Goal: Task Accomplishment & Management: Manage account settings

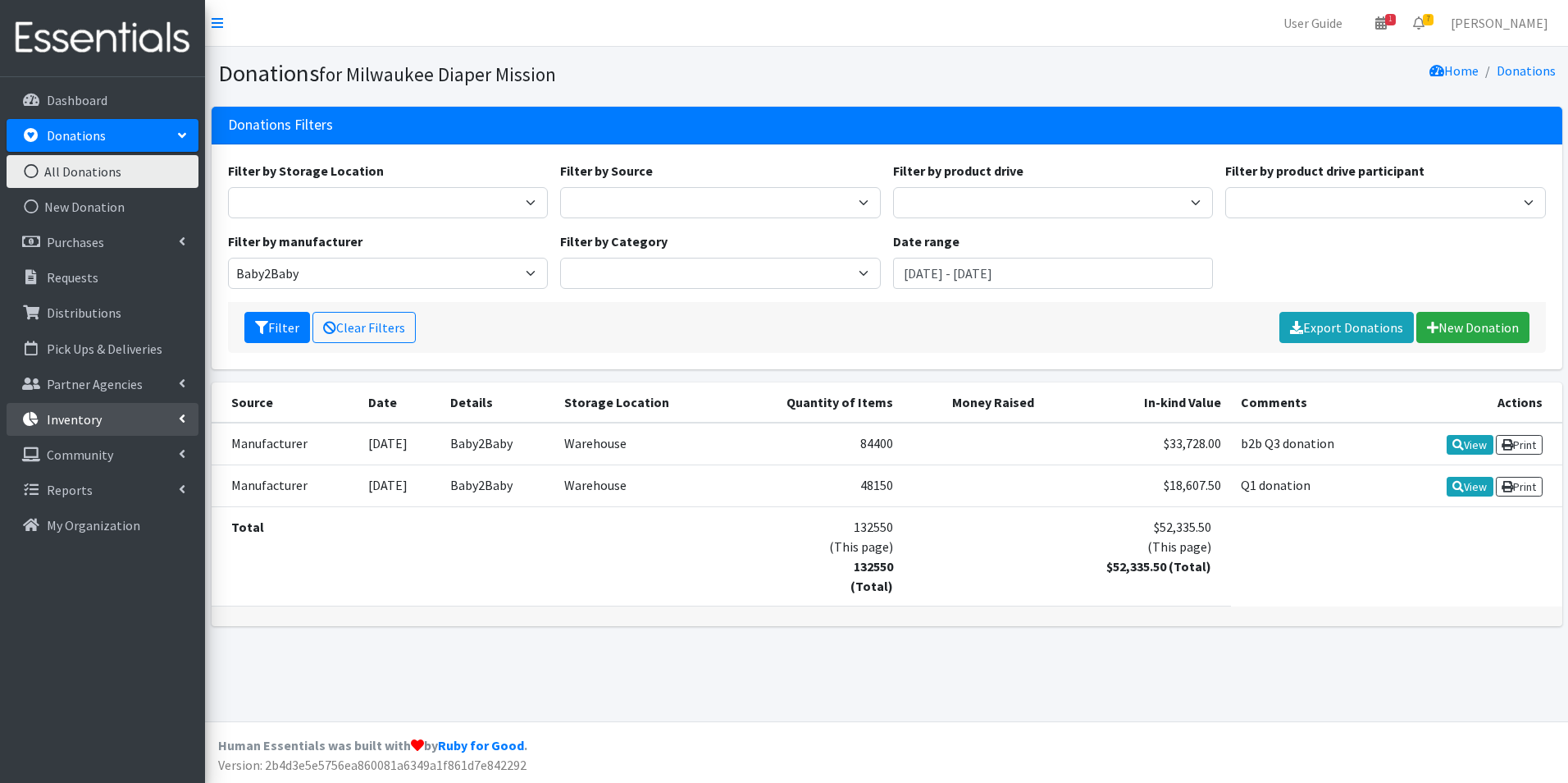
click at [93, 425] on p "Inventory" at bounding box center [73, 419] width 55 height 17
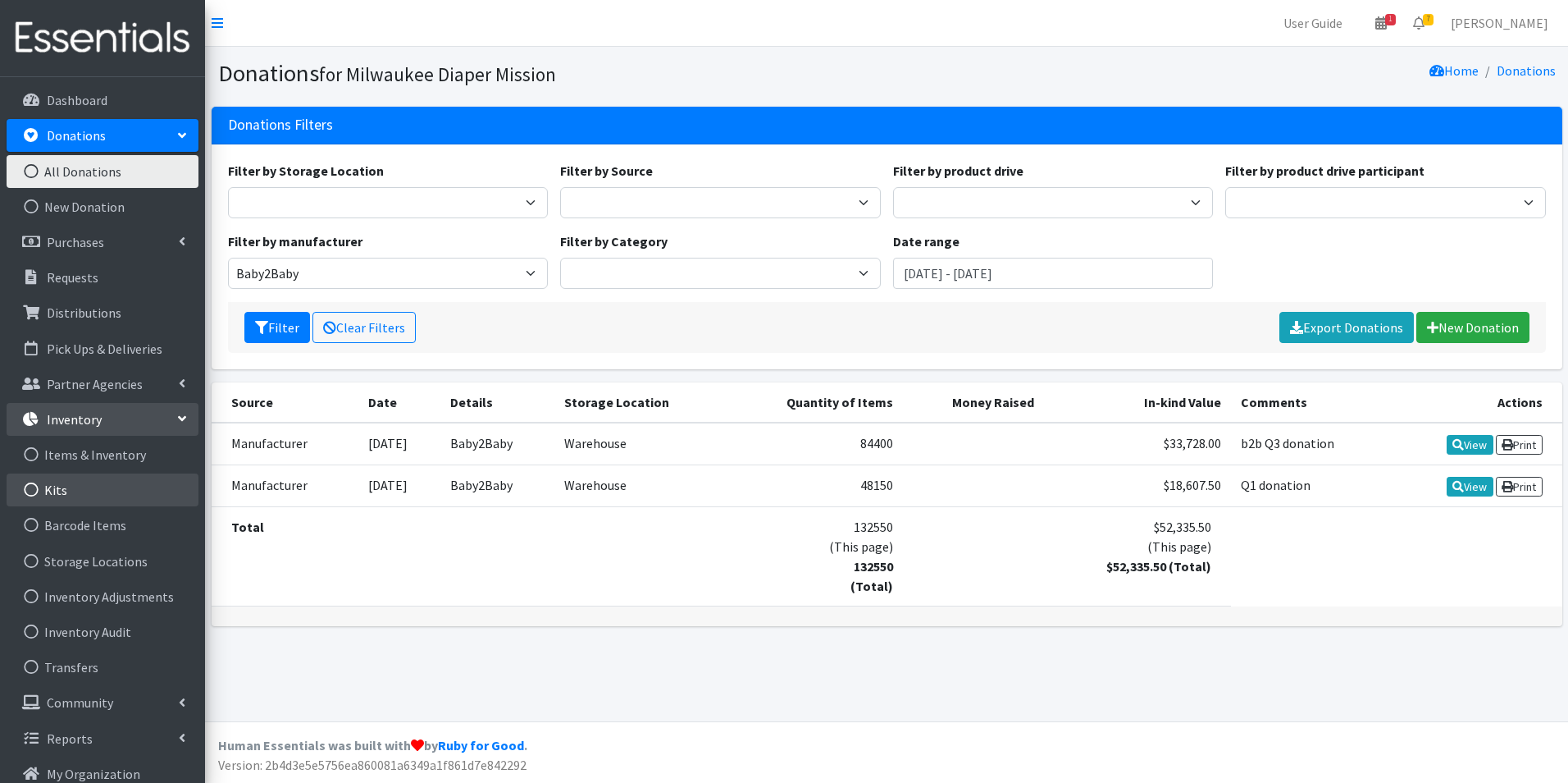
click at [87, 486] on link "Kits" at bounding box center [102, 489] width 191 height 33
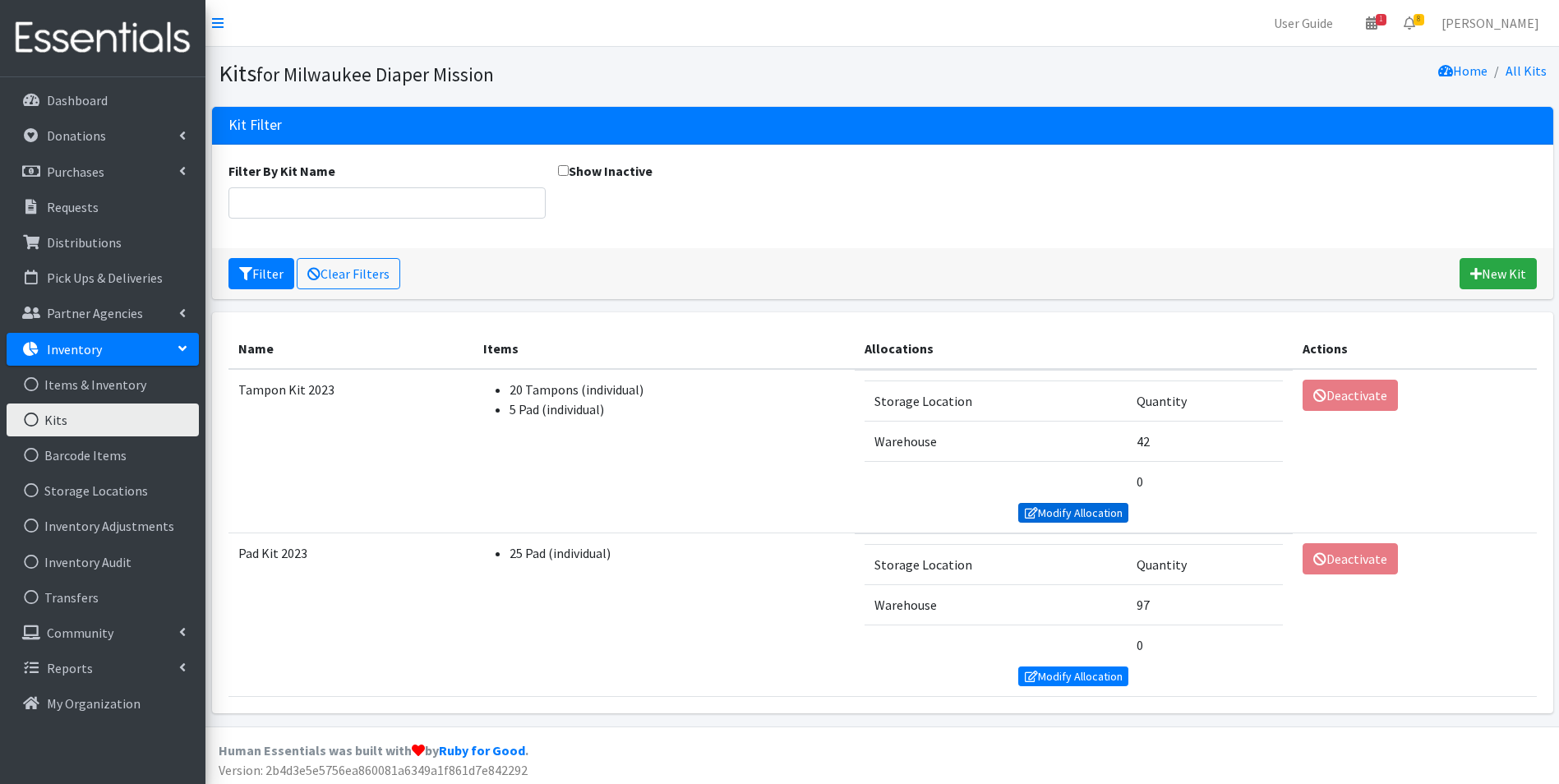
click at [1059, 513] on link "Modify Allocation" at bounding box center [1073, 512] width 110 height 20
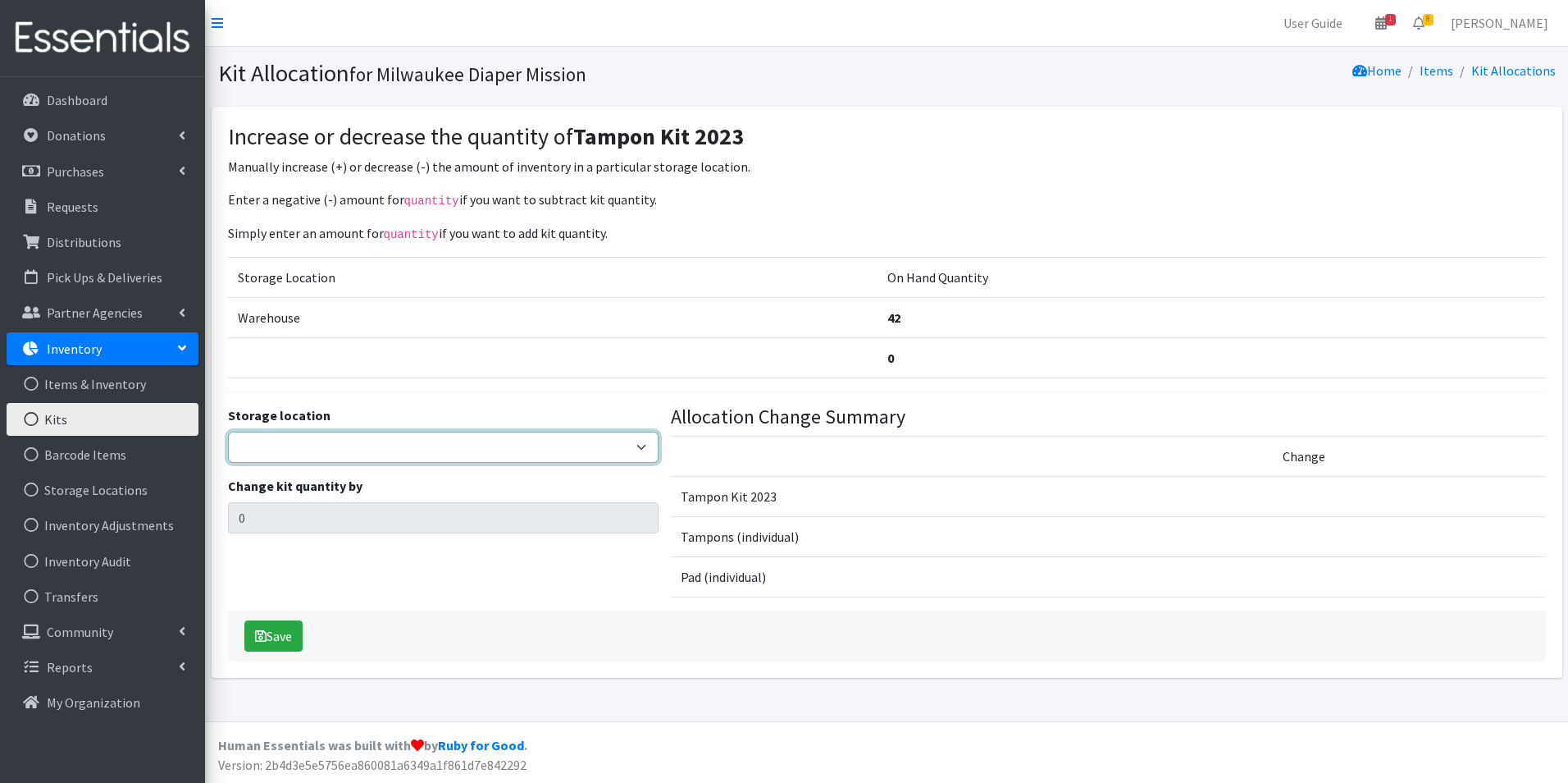
drag, startPoint x: 326, startPoint y: 446, endPoint x: 324, endPoint y: 464, distance: 18.1
click at [326, 446] on select "Warehouse" at bounding box center [443, 447] width 431 height 32
select select "126"
click at [228, 431] on select "Warehouse" at bounding box center [443, 447] width 431 height 32
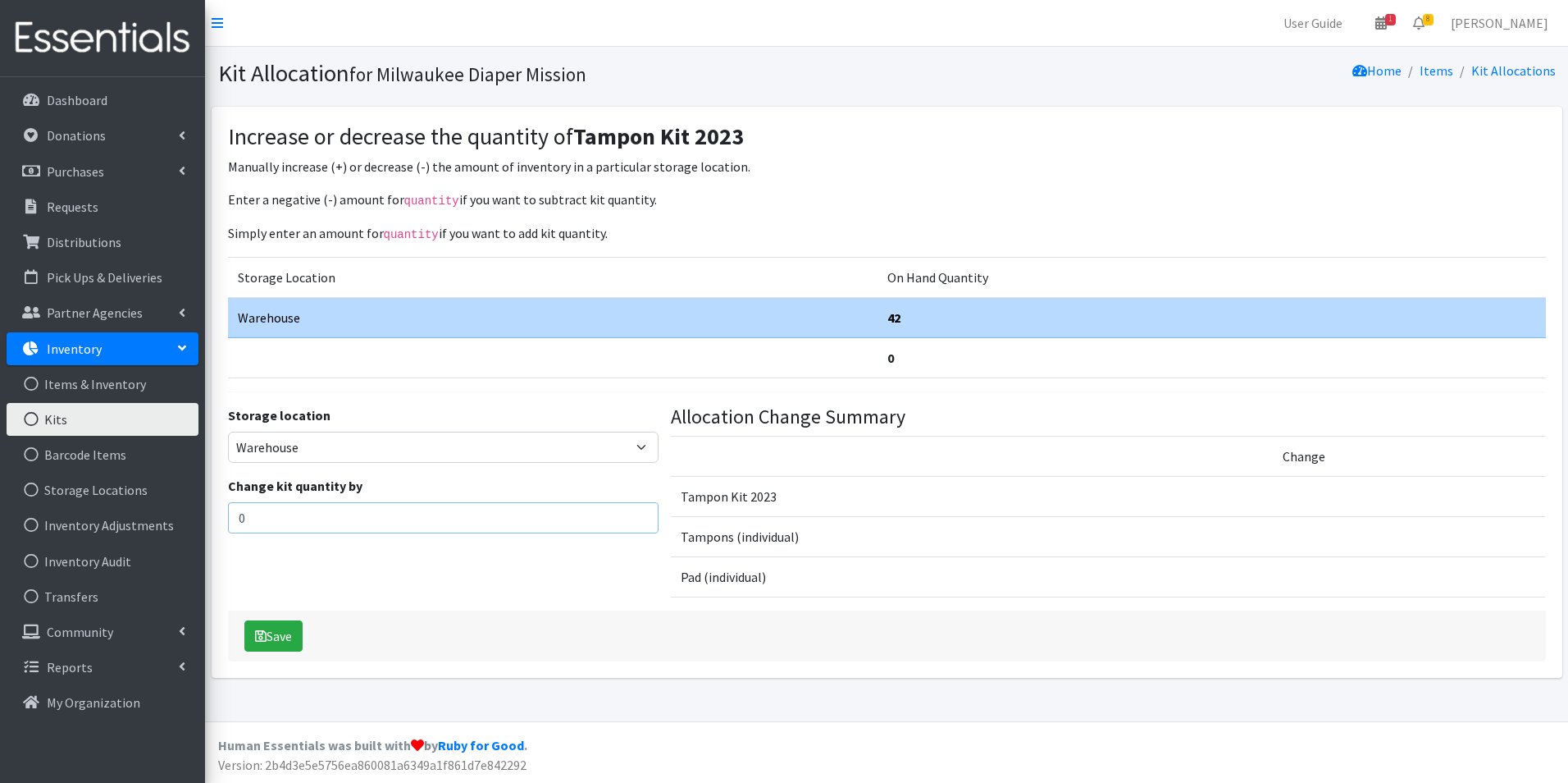
drag, startPoint x: 241, startPoint y: 515, endPoint x: 266, endPoint y: 417, distance: 101.1
click at [165, 508] on div "User Guide 1 1 Pick-ups remaining this week View Calendar 8 8 Requests 0 Partne…" at bounding box center [784, 361] width 1568 height 722
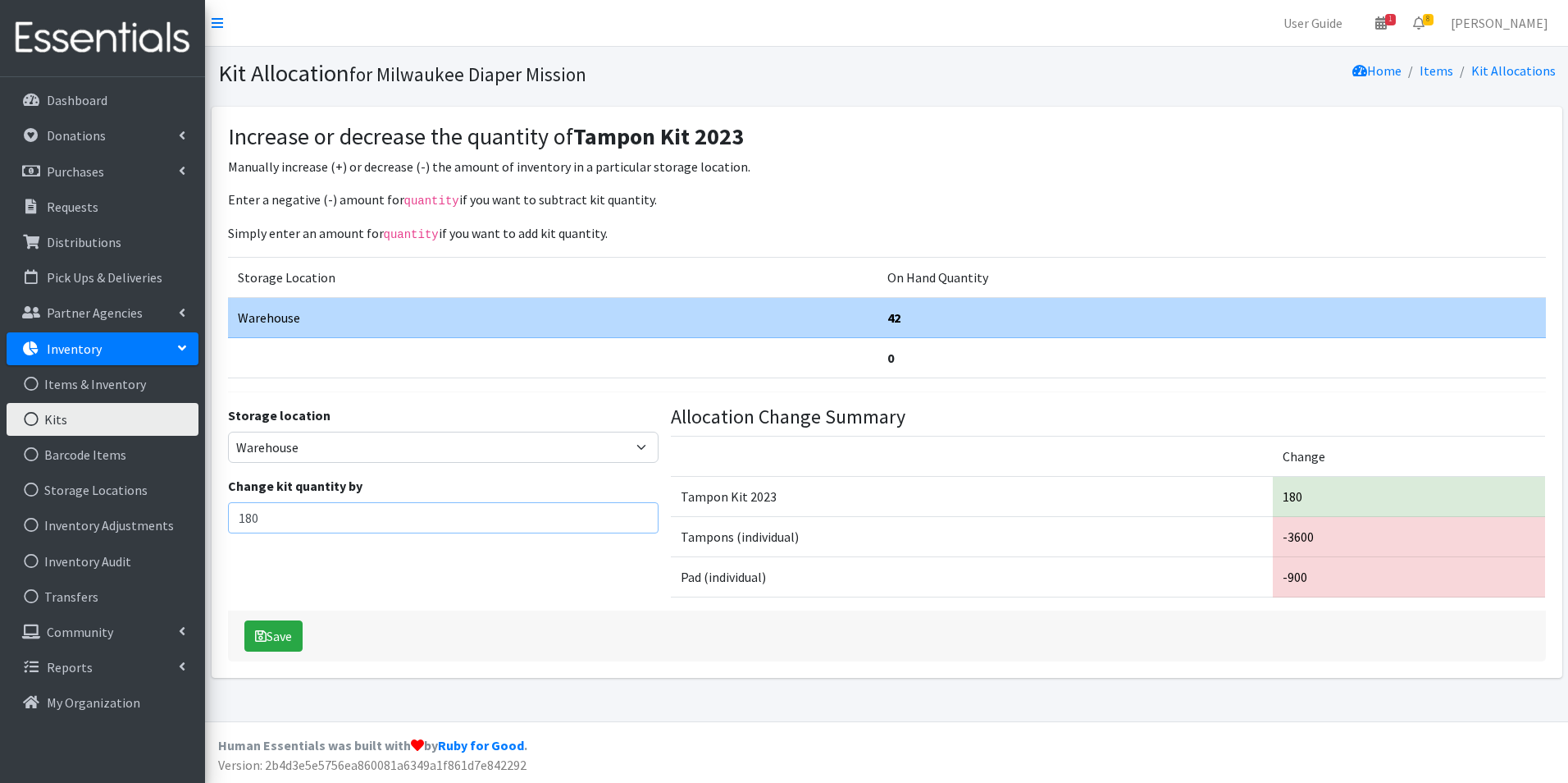
drag, startPoint x: 249, startPoint y: 512, endPoint x: 263, endPoint y: 521, distance: 16.6
click at [244, 512] on input "180" at bounding box center [443, 518] width 431 height 32
type input "160"
click at [261, 633] on icon "submit" at bounding box center [260, 636] width 11 height 13
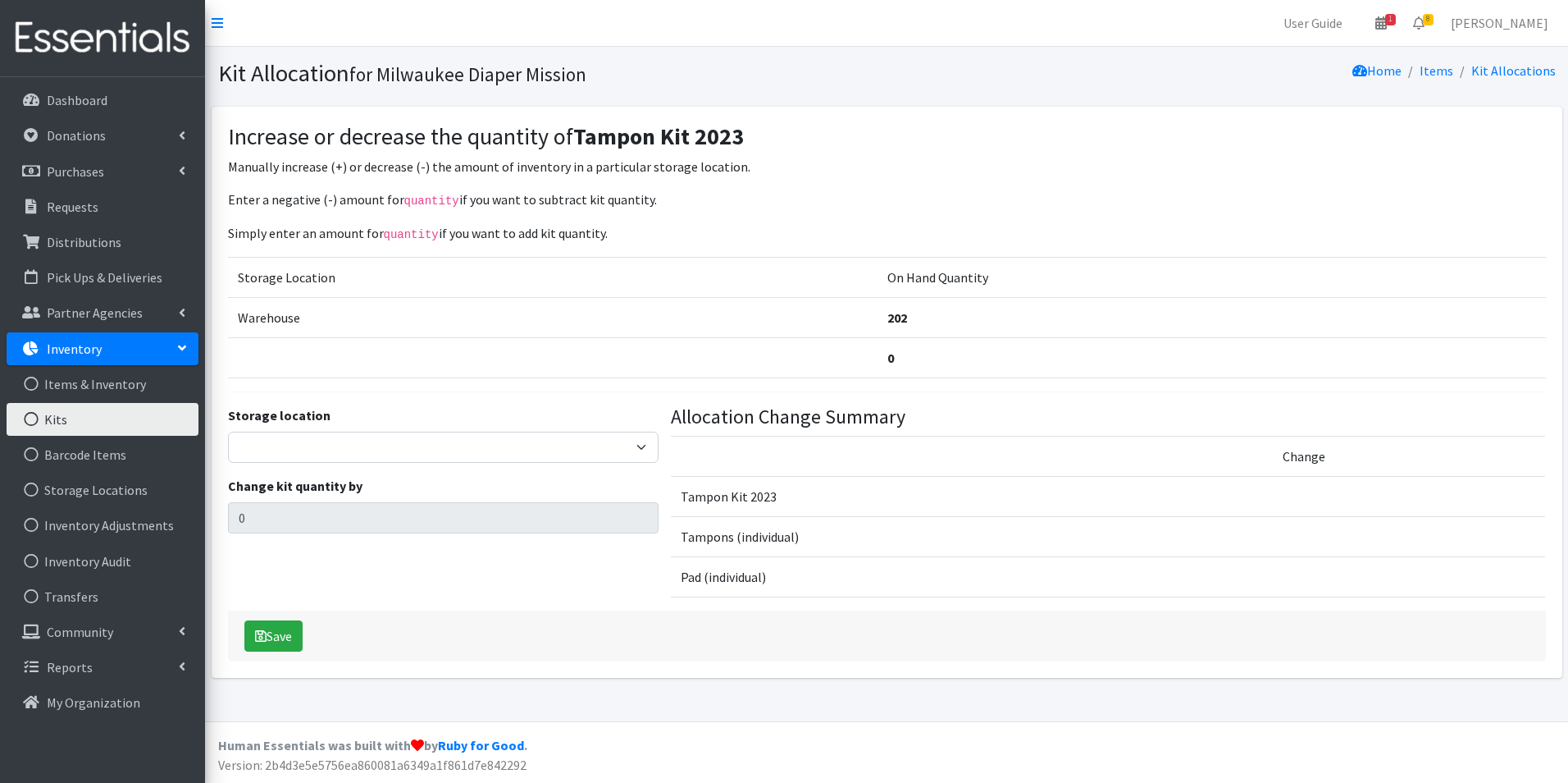
click at [72, 414] on link "Kits" at bounding box center [102, 418] width 191 height 33
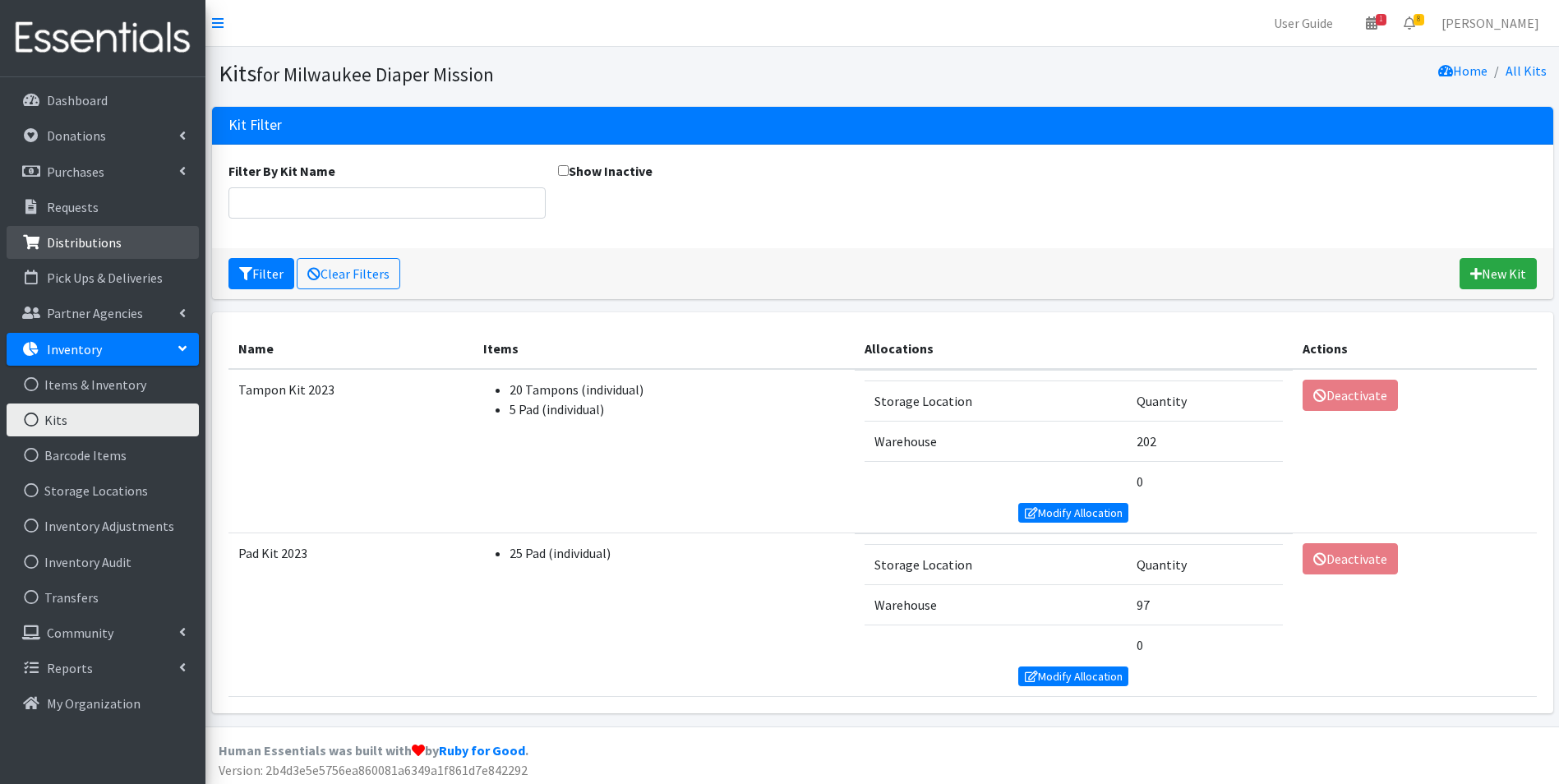
click at [98, 241] on p "Distributions" at bounding box center [84, 242] width 75 height 17
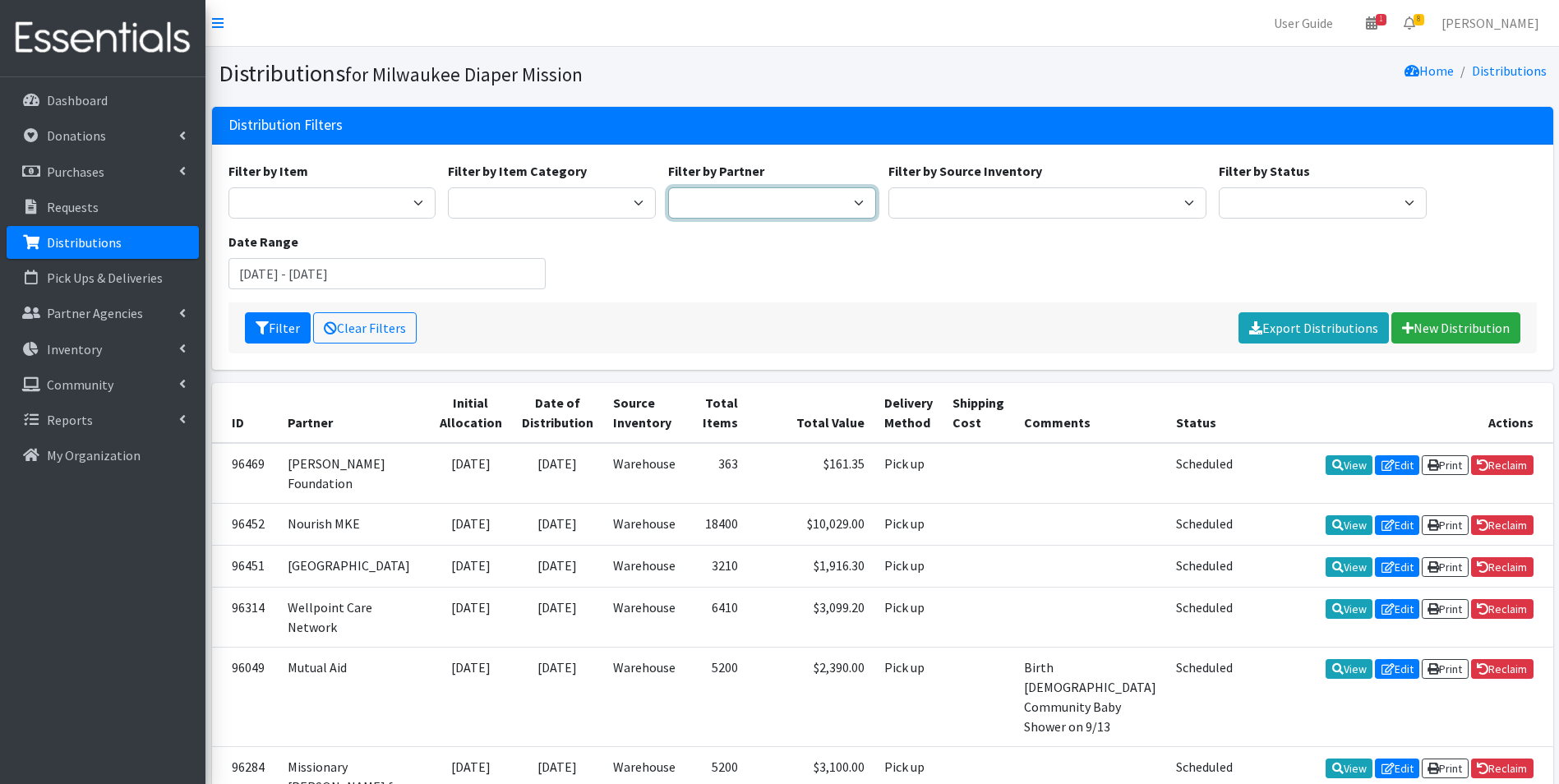
click at [722, 193] on select "[GEOGRAPHIC_DATA] BOMB Doulas Camp Reunite Cathedral Center, Inc [DEMOGRAPHIC_D…" at bounding box center [771, 203] width 208 height 32
select select "2037"
click at [668, 187] on select "[GEOGRAPHIC_DATA] BOMB Doulas Camp Reunite Cathedral Center, Inc [DEMOGRAPHIC_D…" at bounding box center [771, 203] width 208 height 32
click at [319, 269] on input "July 11, 2025 - October 11, 2025" at bounding box center [386, 274] width 318 height 32
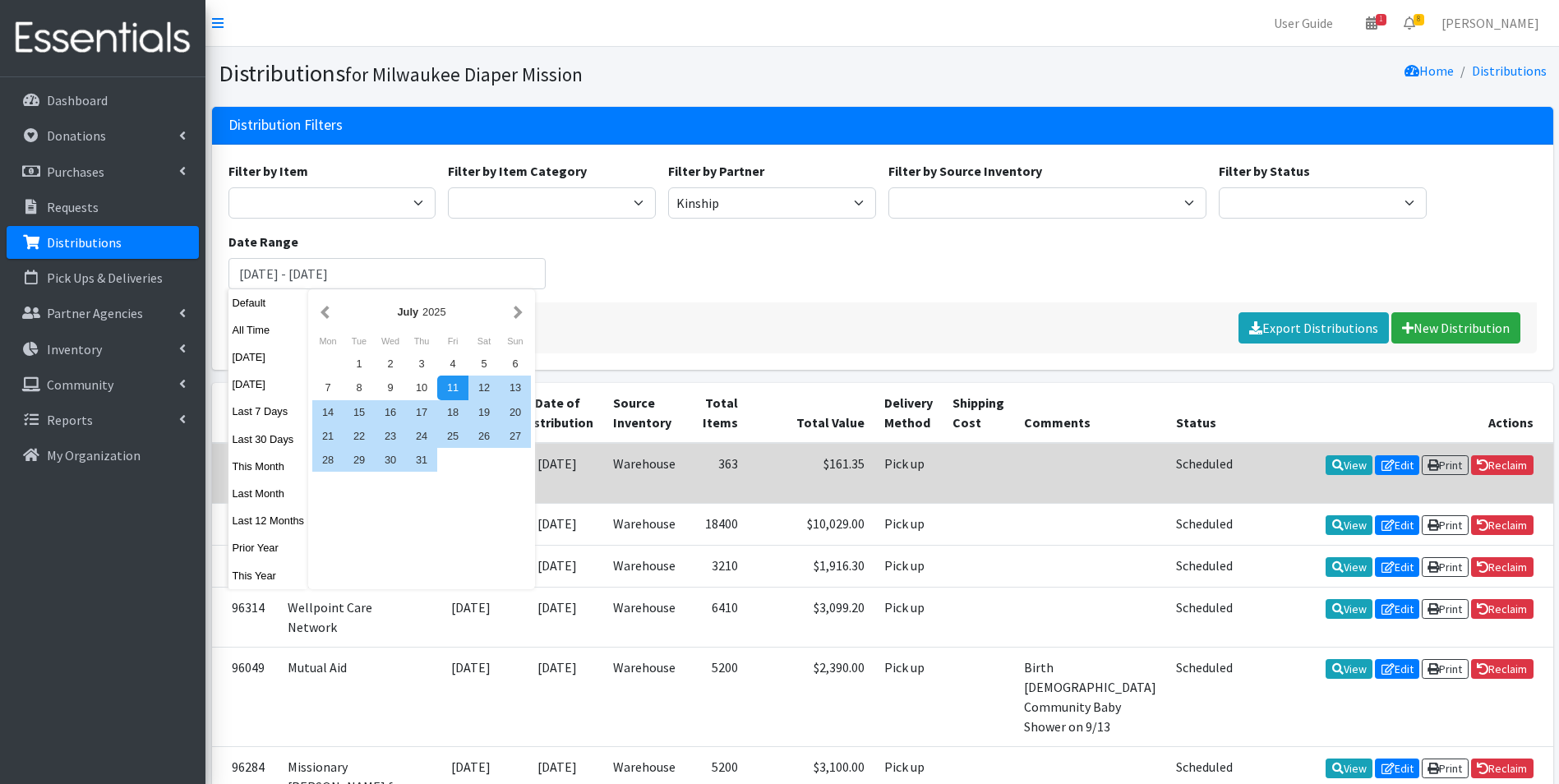
drag, startPoint x: 270, startPoint y: 580, endPoint x: 243, endPoint y: 498, distance: 86.3
click at [270, 576] on button "This Year" at bounding box center [268, 575] width 80 height 24
type input "[DATE] - [DATE]"
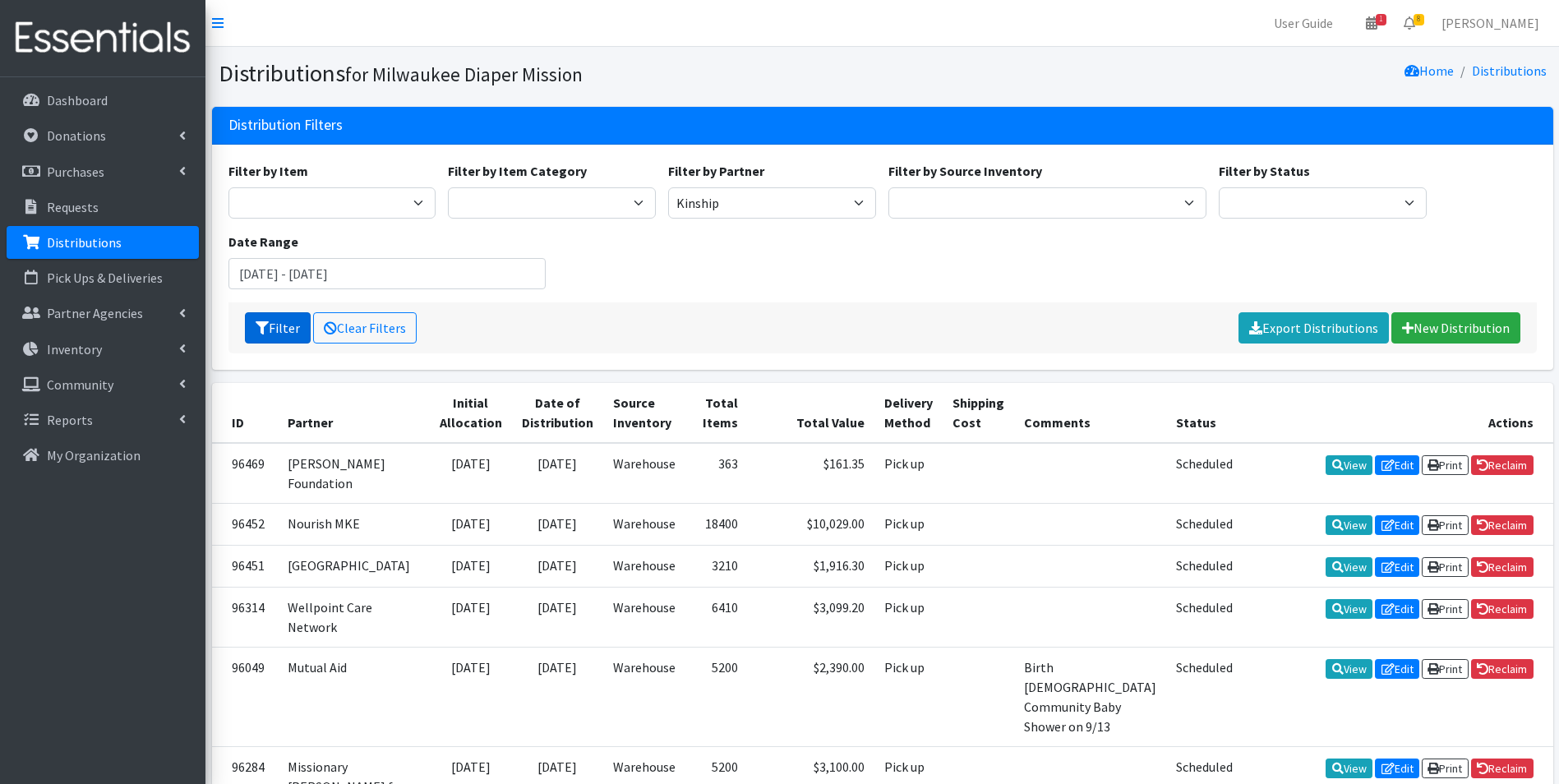
click at [266, 331] on icon "submit" at bounding box center [262, 328] width 13 height 13
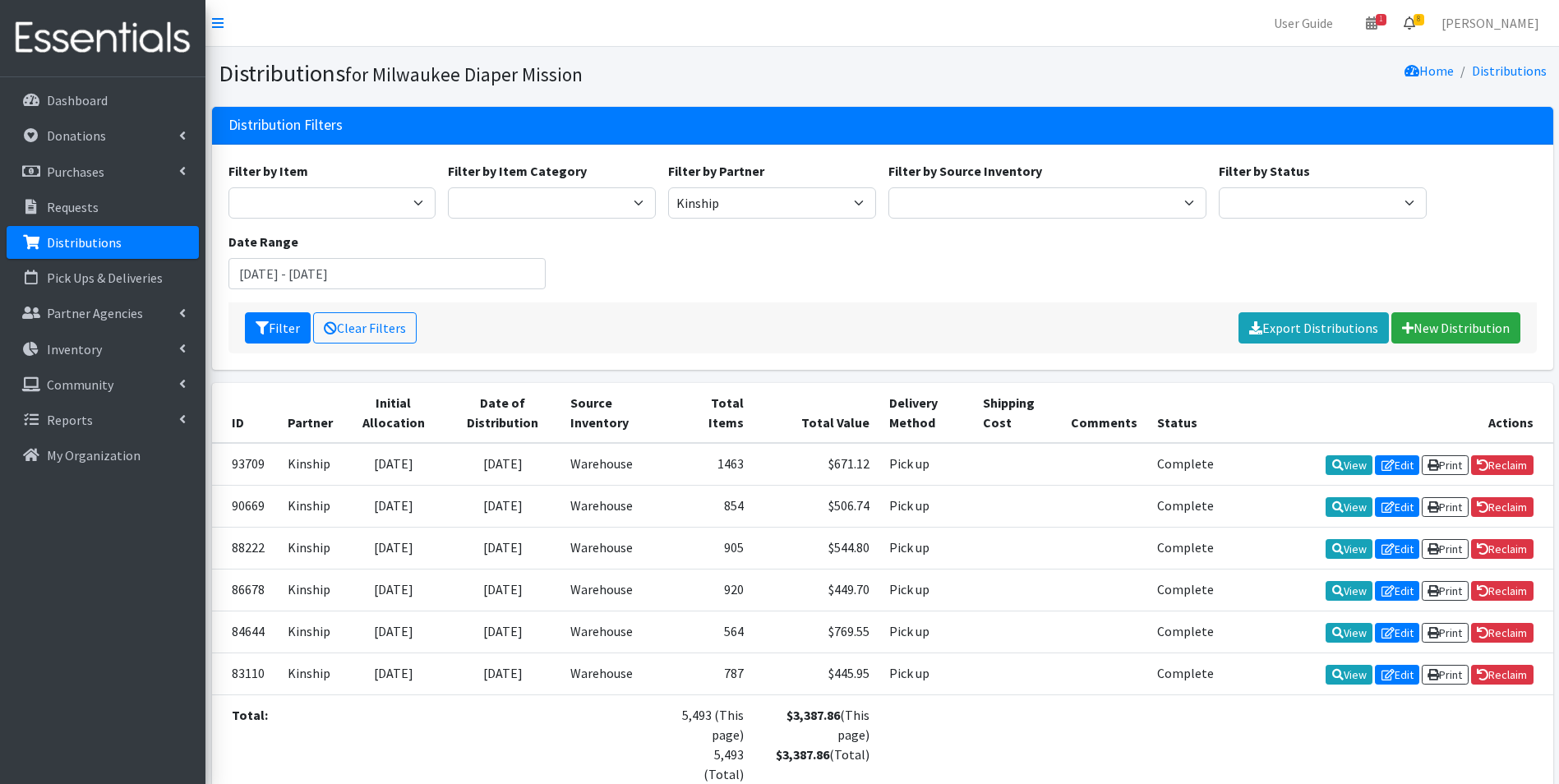
click at [1415, 29] on icon at bounding box center [1409, 23] width 11 height 13
click at [1421, 61] on link "8 Requests" at bounding box center [1311, 58] width 233 height 33
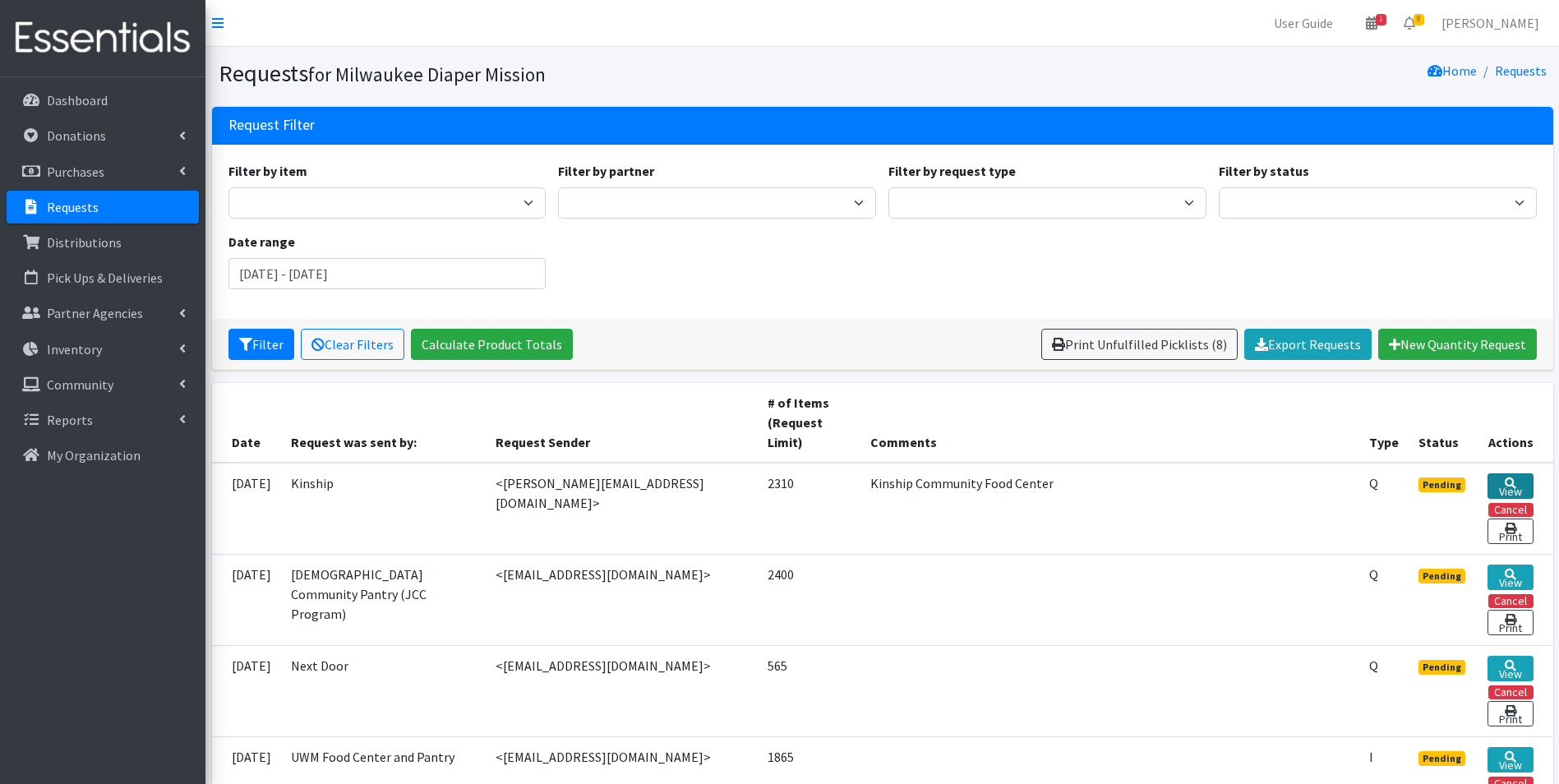
click at [1493, 477] on link "View" at bounding box center [1510, 485] width 46 height 25
